Goal: Task Accomplishment & Management: Manage account settings

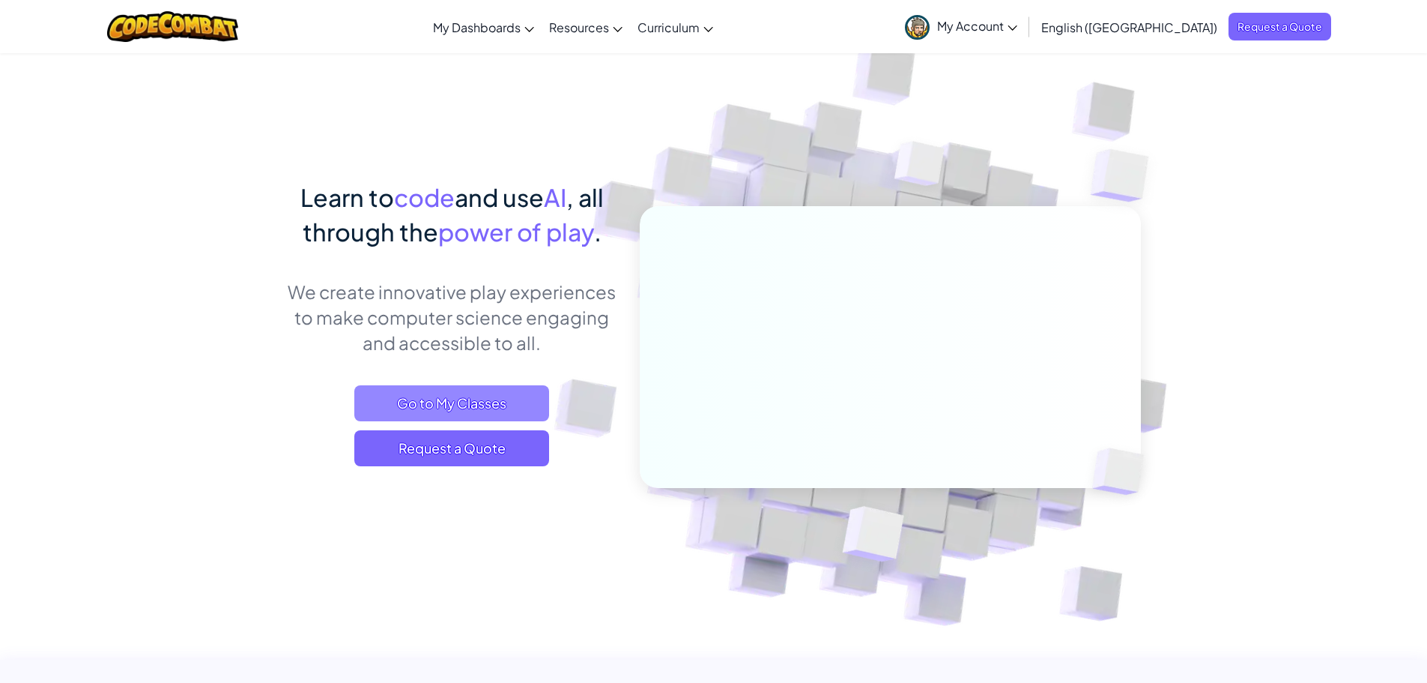
click at [456, 398] on span "Go to My Classes" at bounding box center [451, 403] width 195 height 36
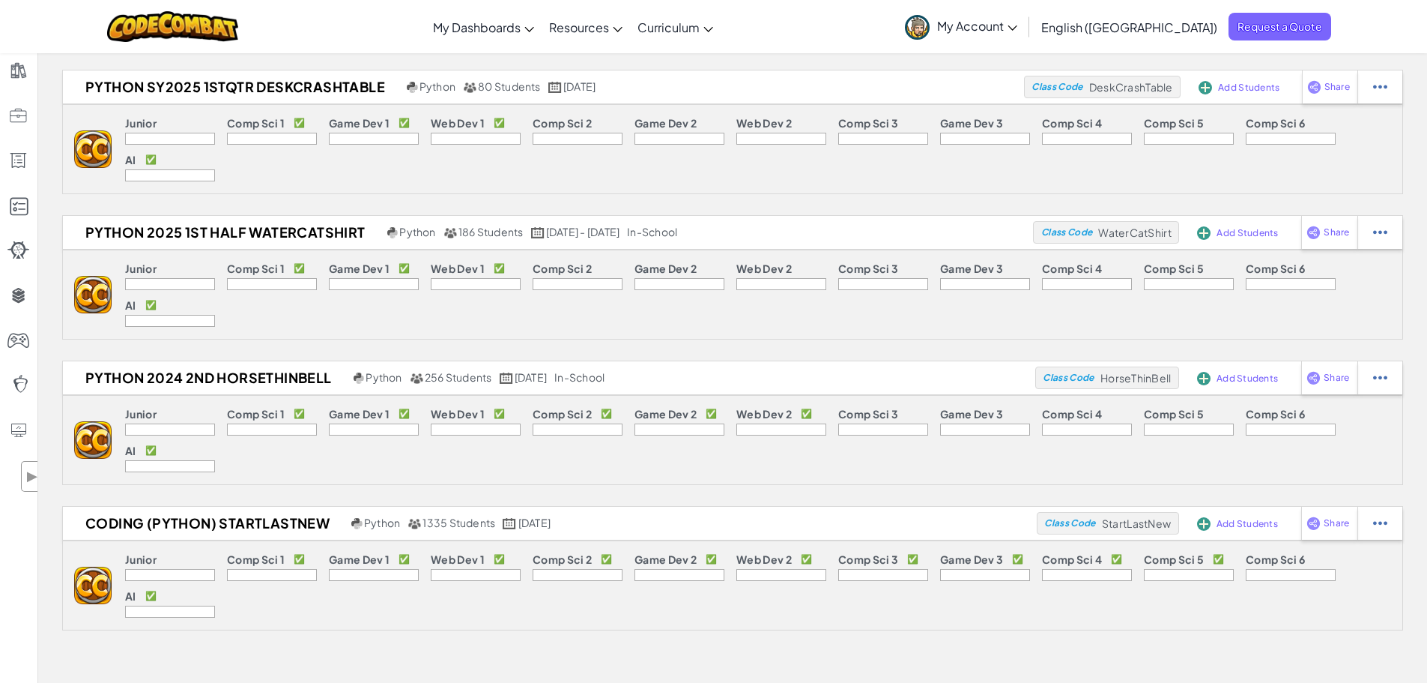
scroll to position [75, 0]
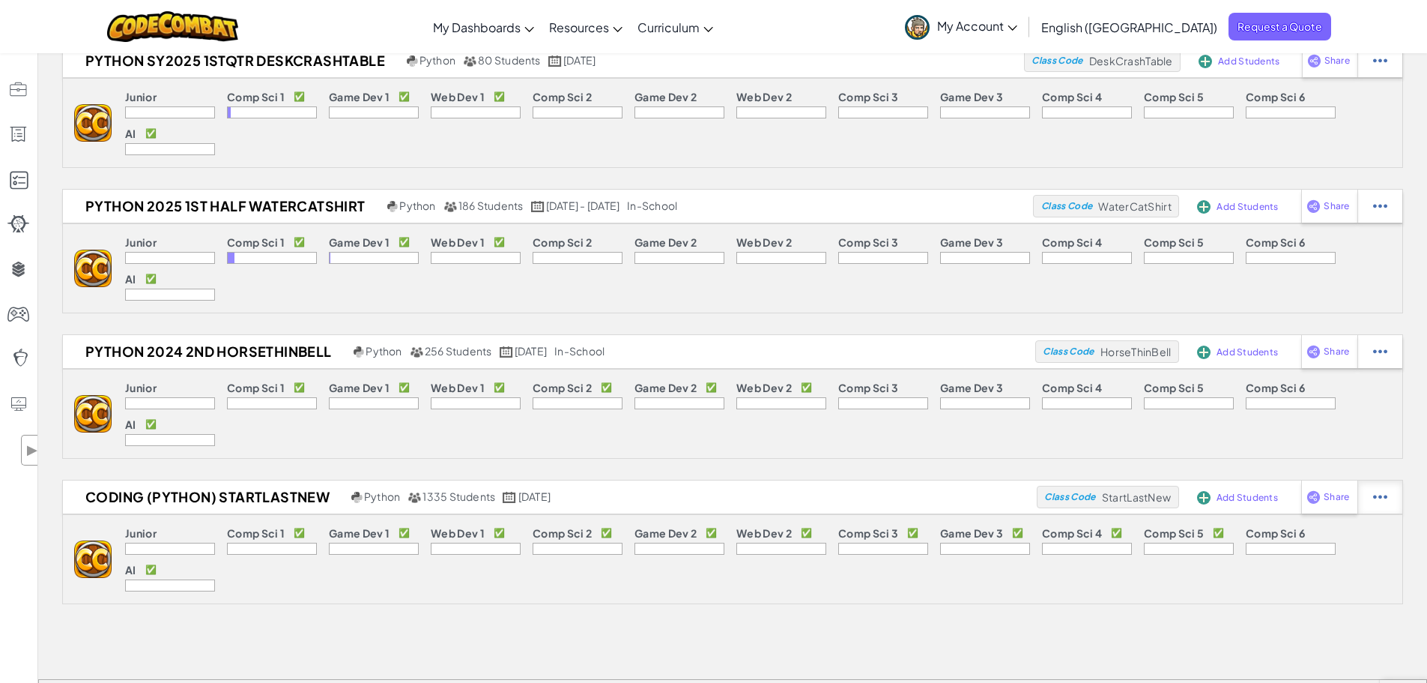
click at [1394, 77] on div at bounding box center [1380, 60] width 45 height 33
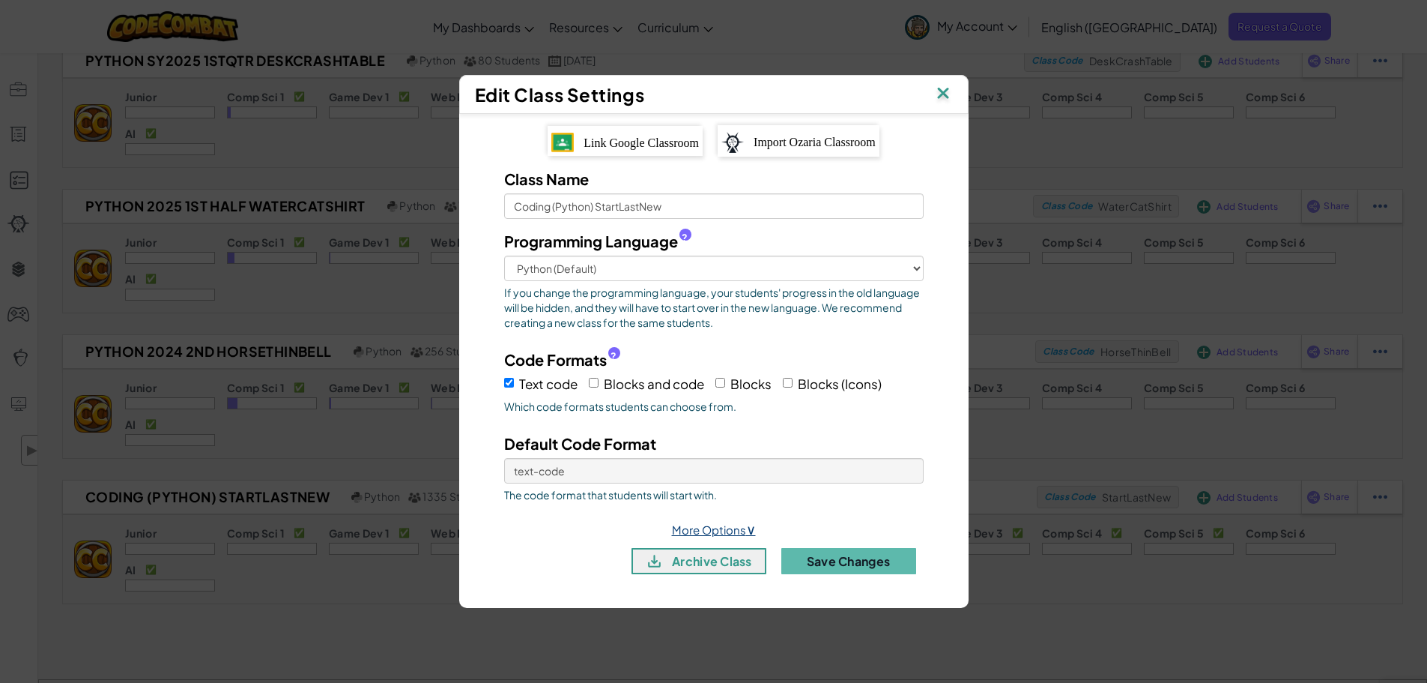
click at [709, 534] on link "More Options ∨" at bounding box center [714, 529] width 84 height 14
select select
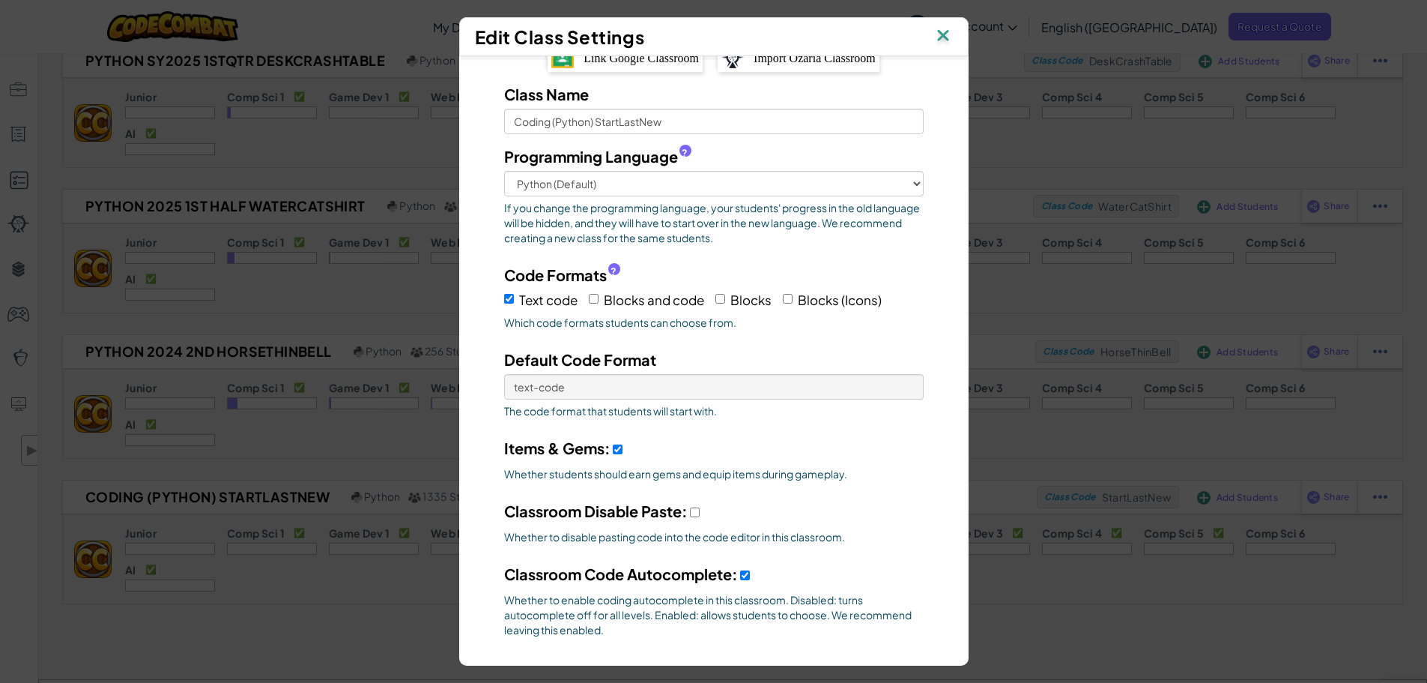
scroll to position [0, 0]
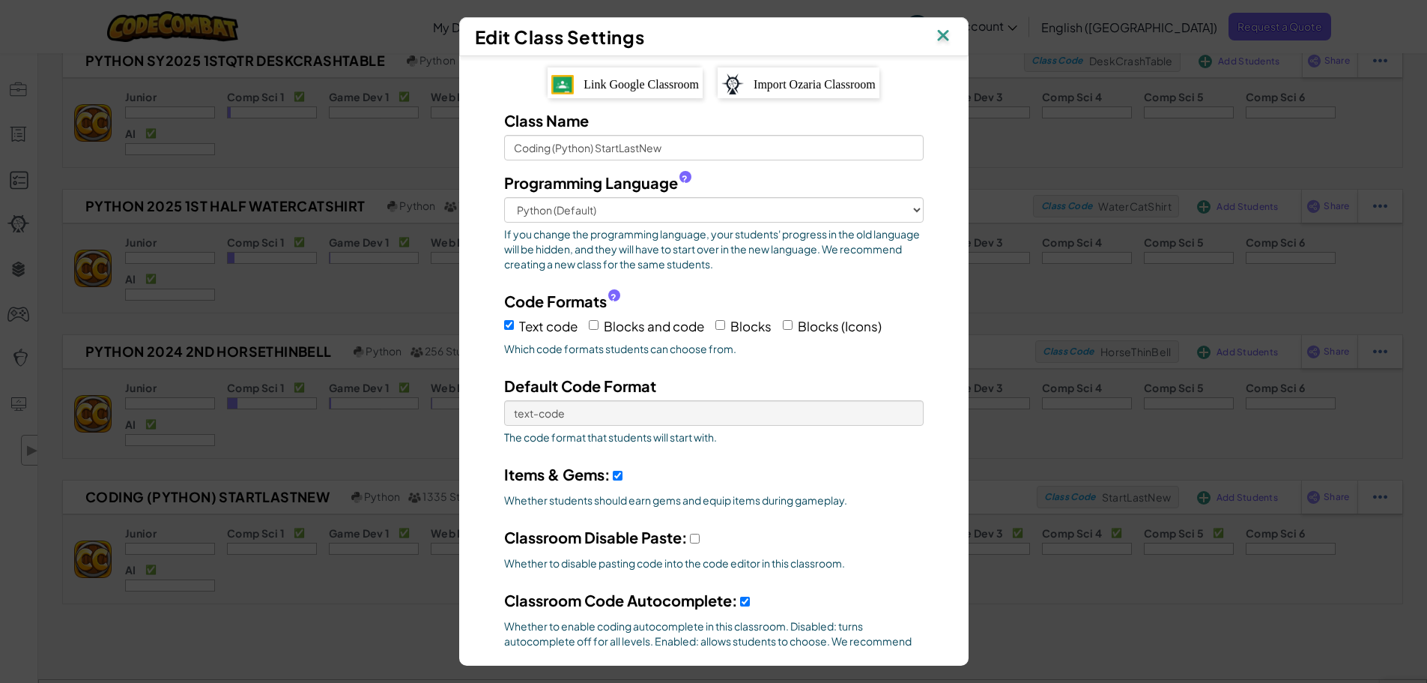
click at [950, 36] on img at bounding box center [943, 36] width 19 height 22
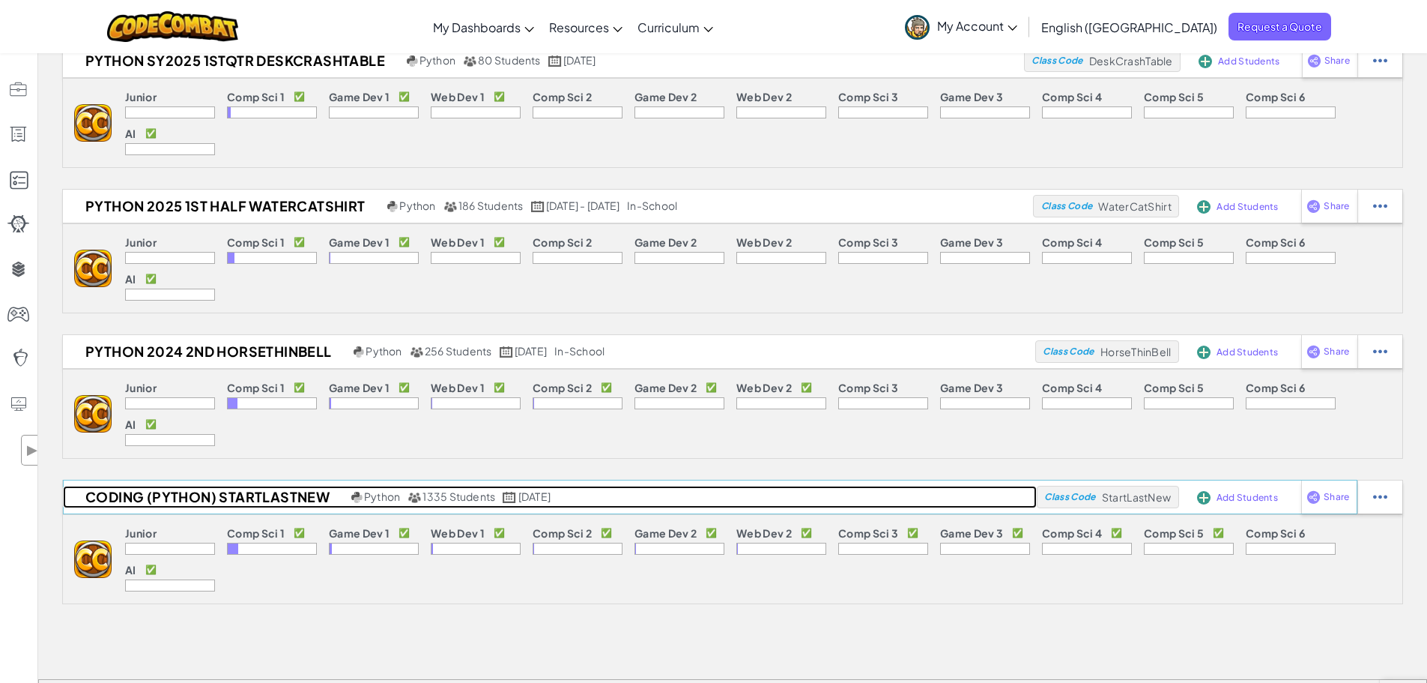
click at [160, 495] on h2 "Coding (Python) StartLastNew" at bounding box center [205, 497] width 285 height 22
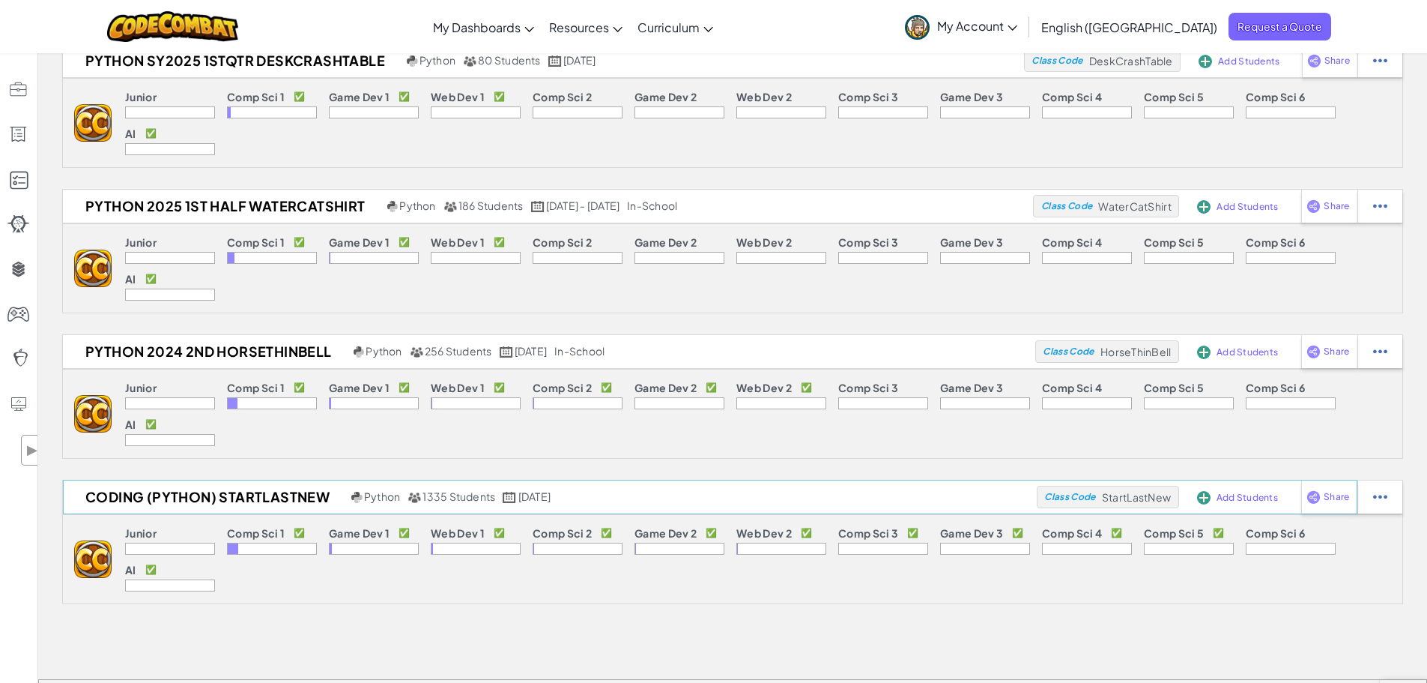
select select "Progress (High to Low)"
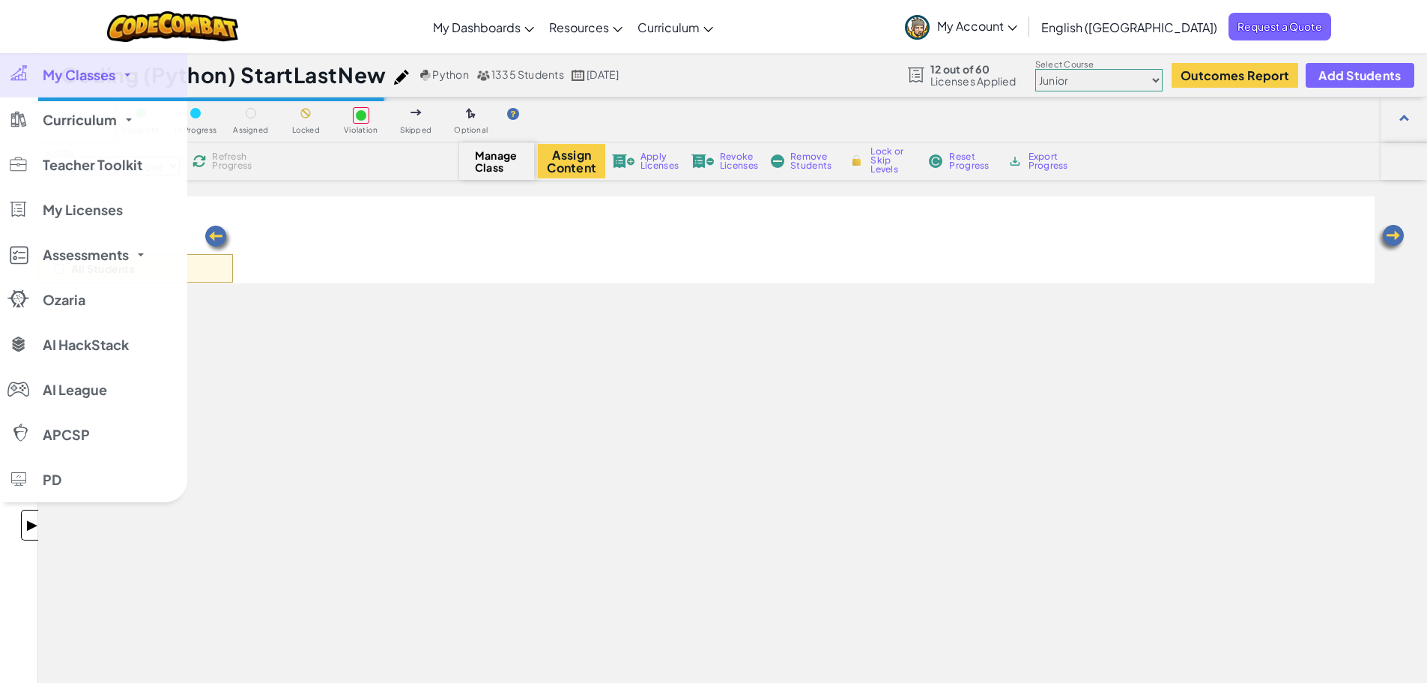
click at [26, 524] on span "▶" at bounding box center [31, 525] width 13 height 22
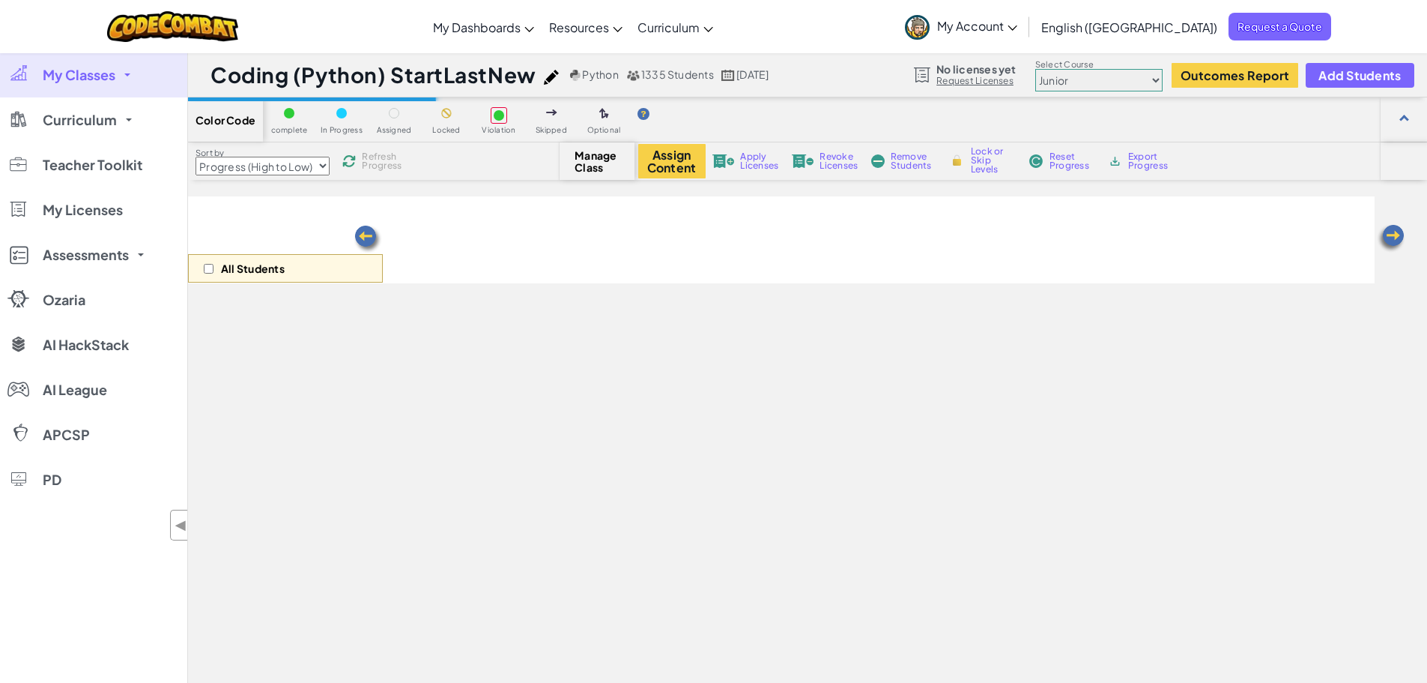
select select "Progress (High to Low)"
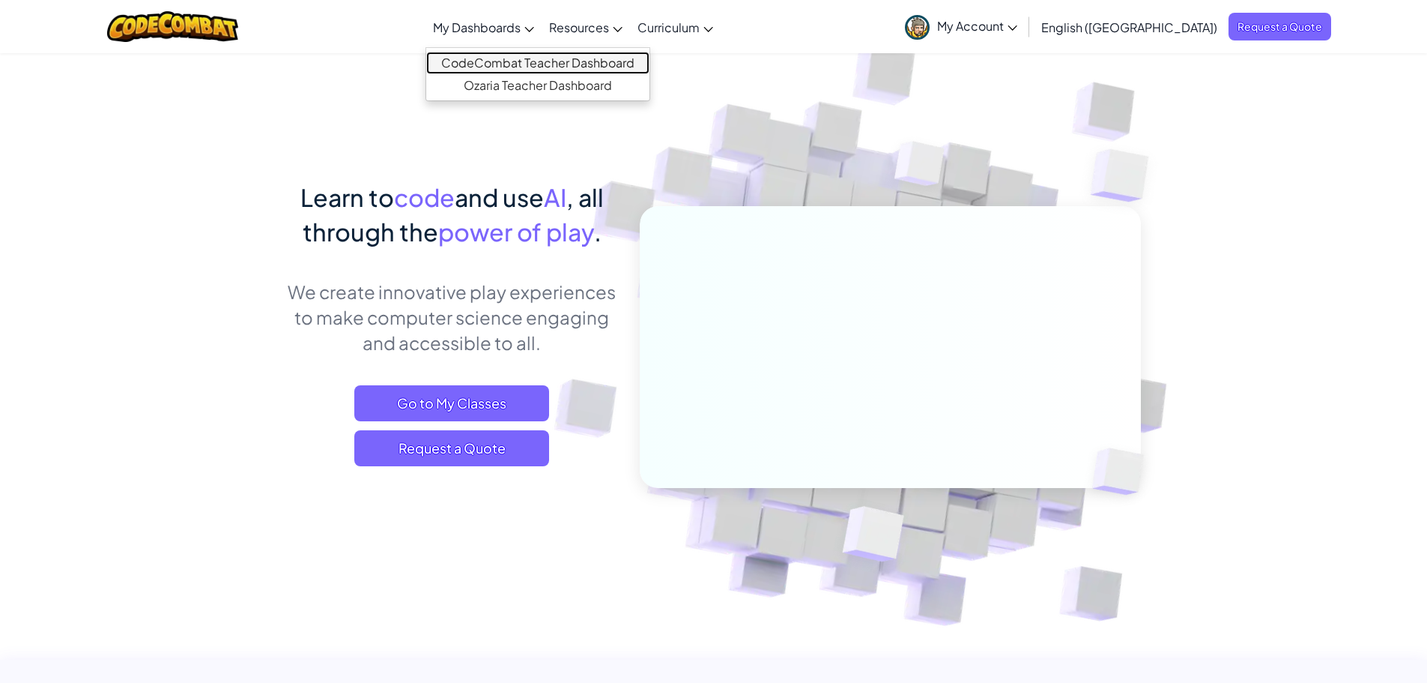
click at [534, 64] on link "CodeCombat Teacher Dashboard" at bounding box center [537, 63] width 223 height 22
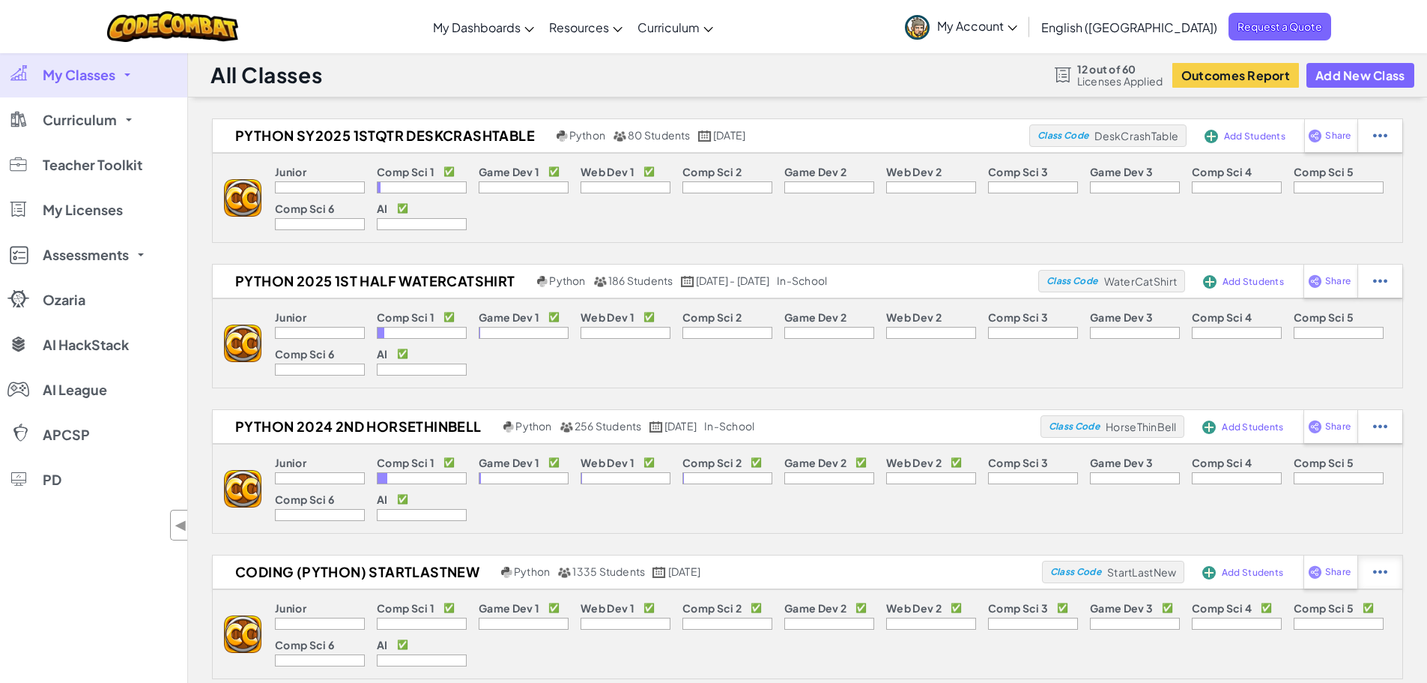
click at [1383, 142] on img at bounding box center [1380, 135] width 14 height 13
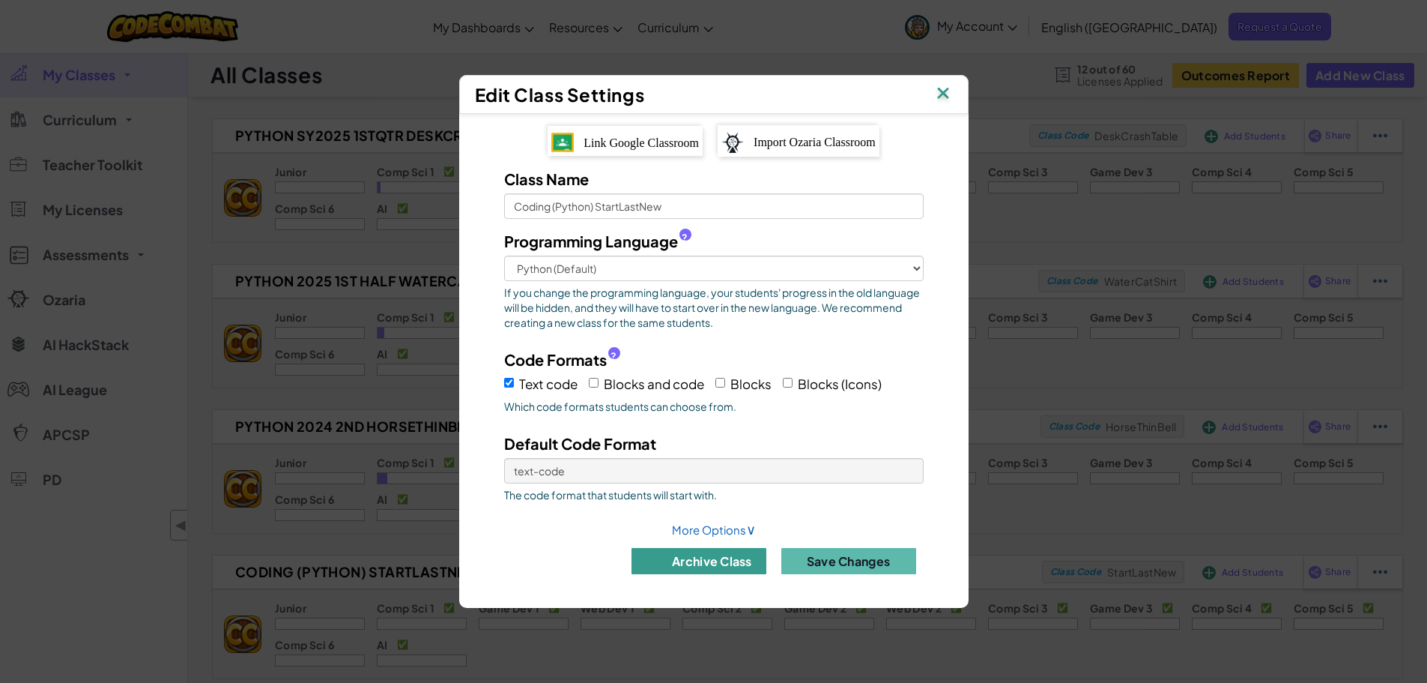
click at [714, 558] on button "archive class" at bounding box center [699, 561] width 135 height 26
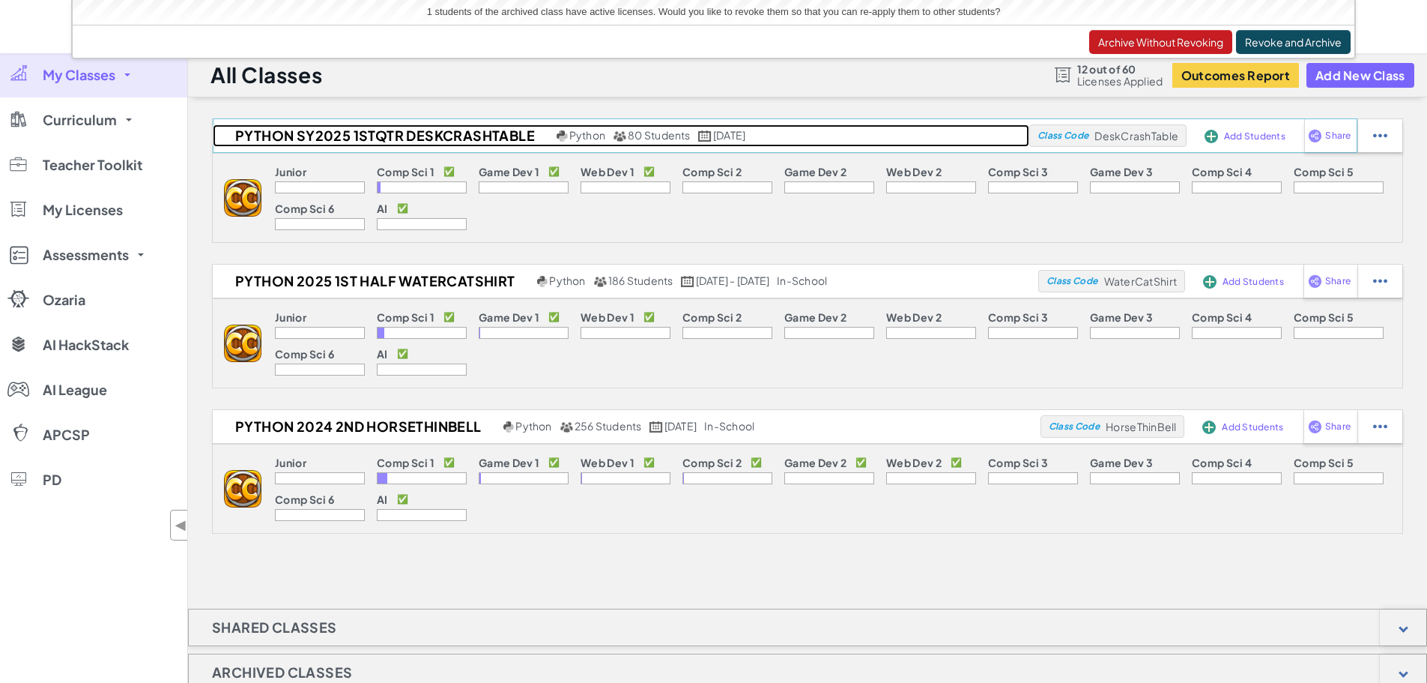
click at [816, 138] on link "Python SY2025 1stqtr DeskCrashTable Python 80 Students June 25th, 2025" at bounding box center [621, 135] width 817 height 22
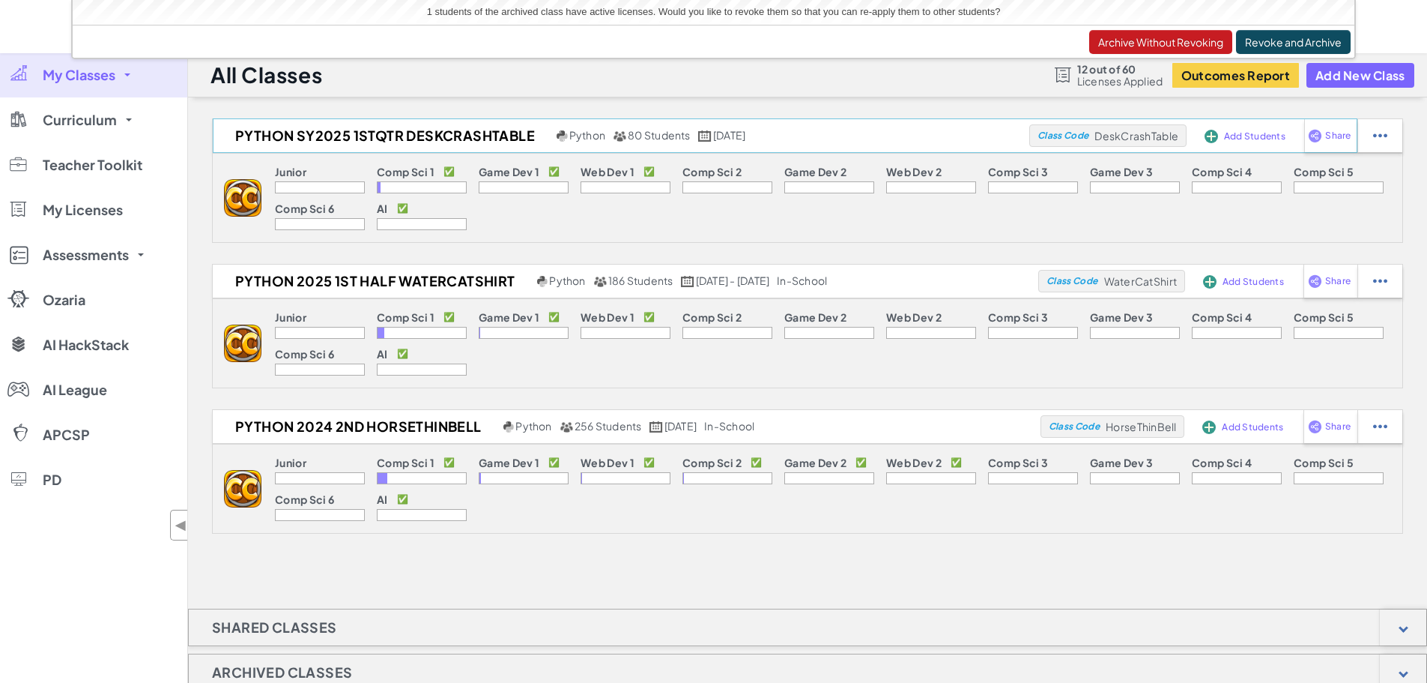
select select "Progress (High to Low)"
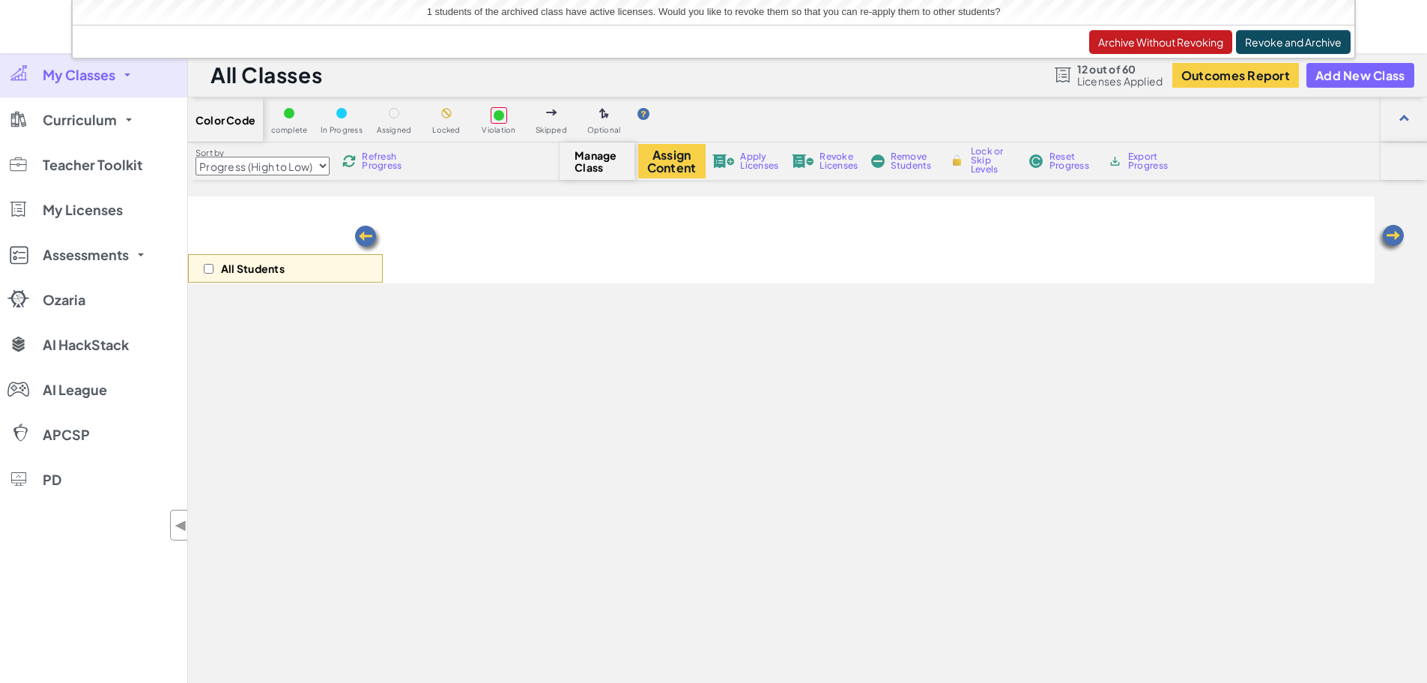
select select "560f1a9f22961295f9427742"
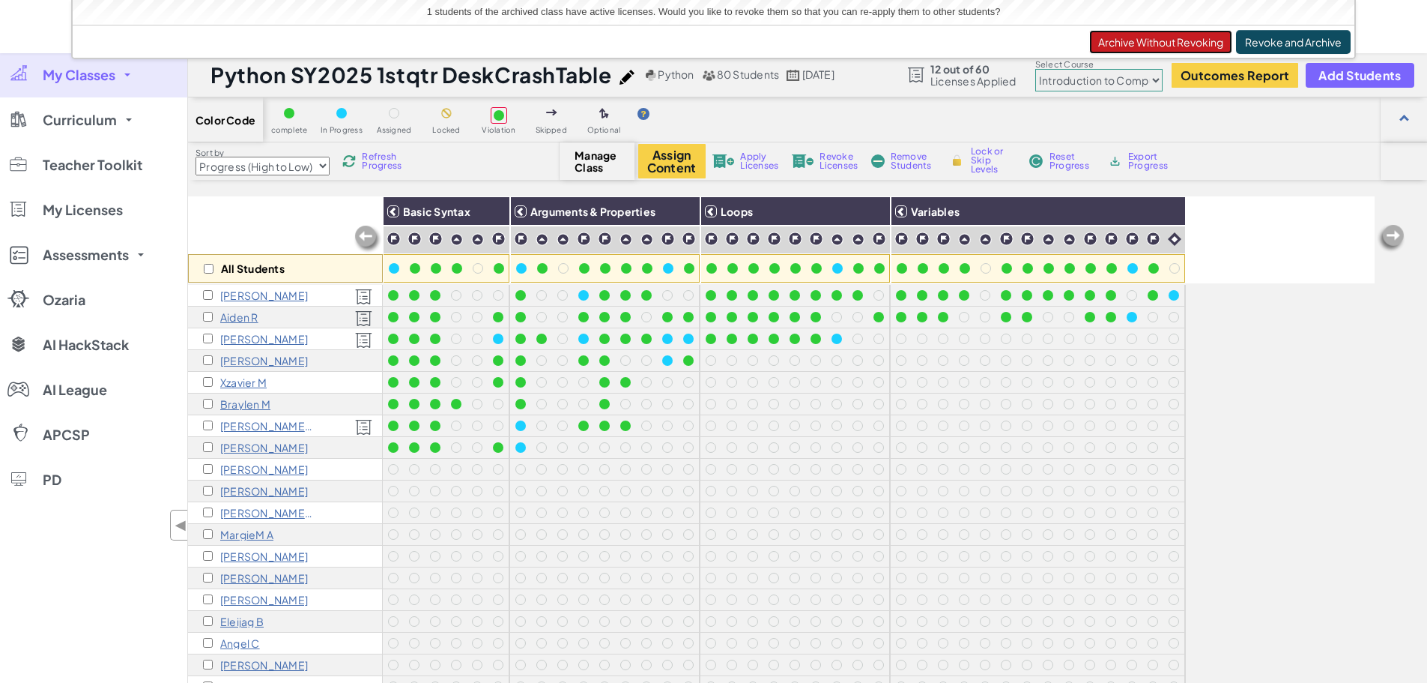
click at [1123, 40] on button "Archive Without Revoking" at bounding box center [1160, 42] width 143 height 24
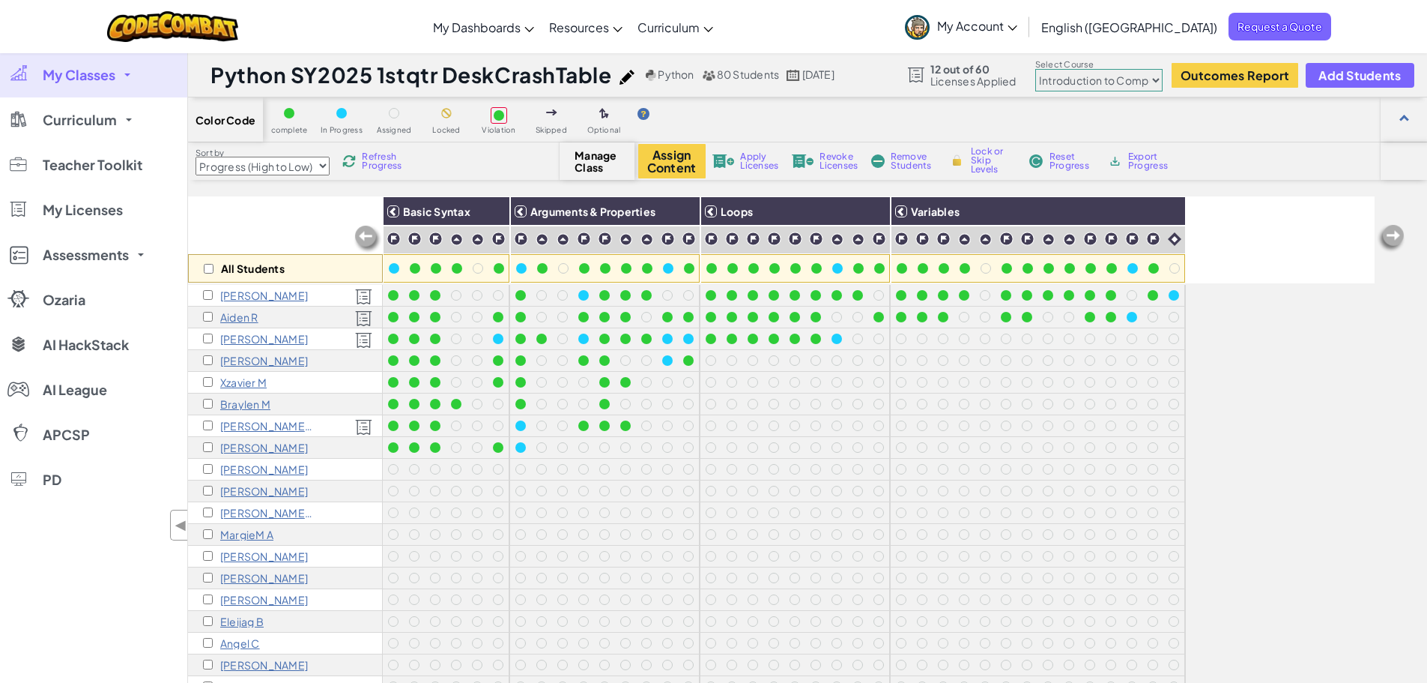
click at [1018, 22] on span "My Account" at bounding box center [977, 26] width 80 height 16
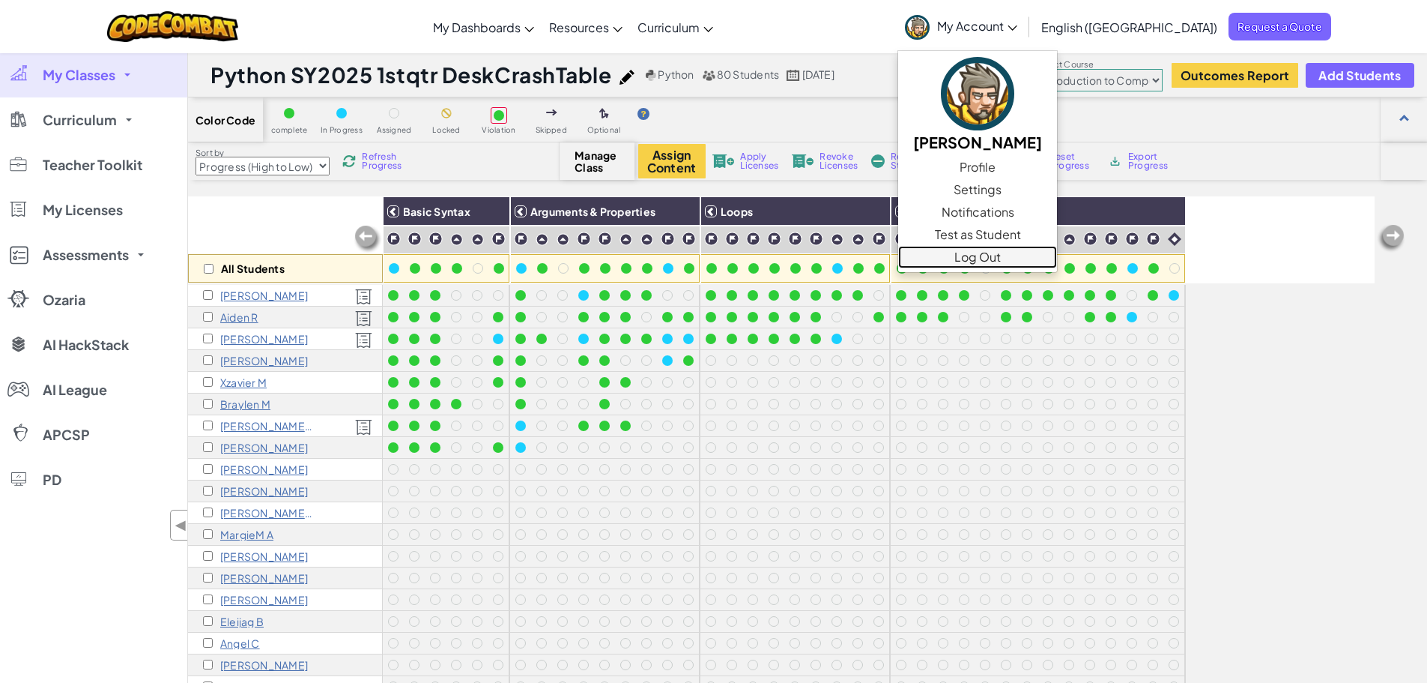
click at [1038, 261] on link "Log Out" at bounding box center [977, 257] width 159 height 22
